Goal: Information Seeking & Learning: Learn about a topic

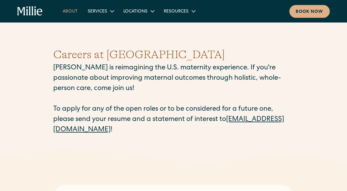
click at [68, 11] on link "About" at bounding box center [70, 11] width 25 height 10
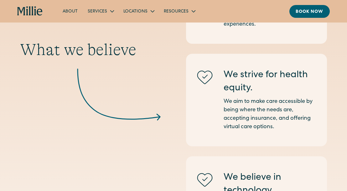
scroll to position [912, 0]
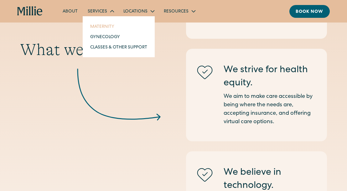
click at [100, 27] on link "Maternity" at bounding box center [118, 26] width 67 height 10
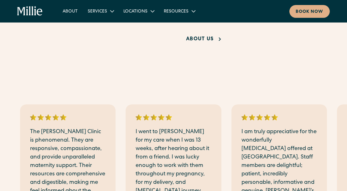
scroll to position [1497, 0]
